Goal: Learn about a topic

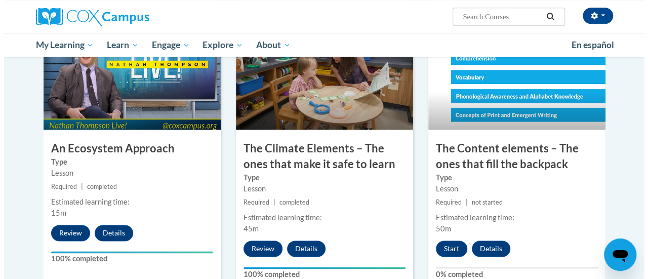
scroll to position [569, 0]
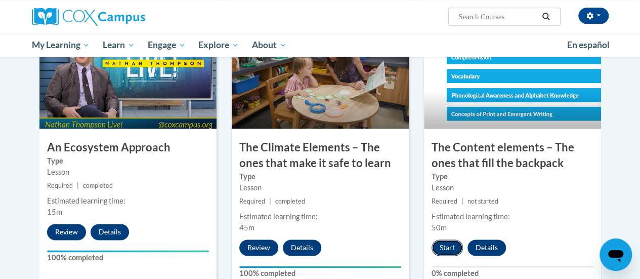
click at [455, 250] on button "Start" at bounding box center [447, 247] width 31 height 16
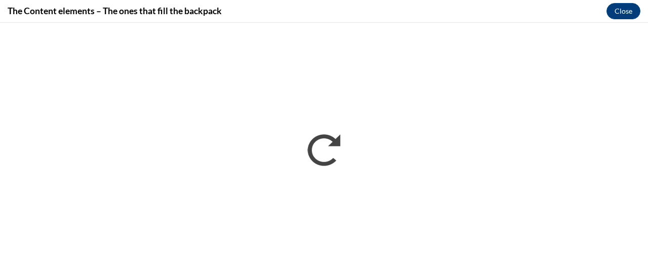
scroll to position [0, 0]
